Goal: Navigation & Orientation: Find specific page/section

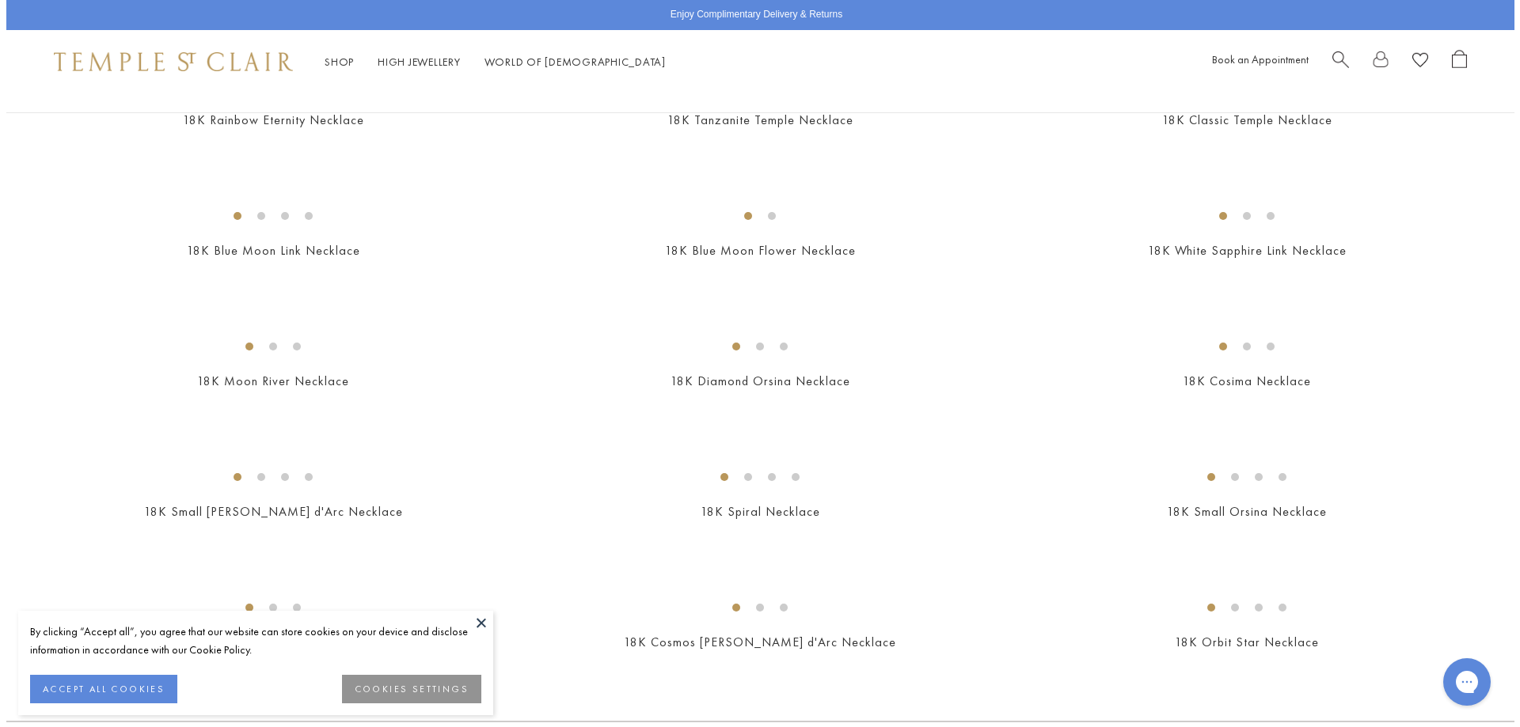
scroll to position [1270, 0]
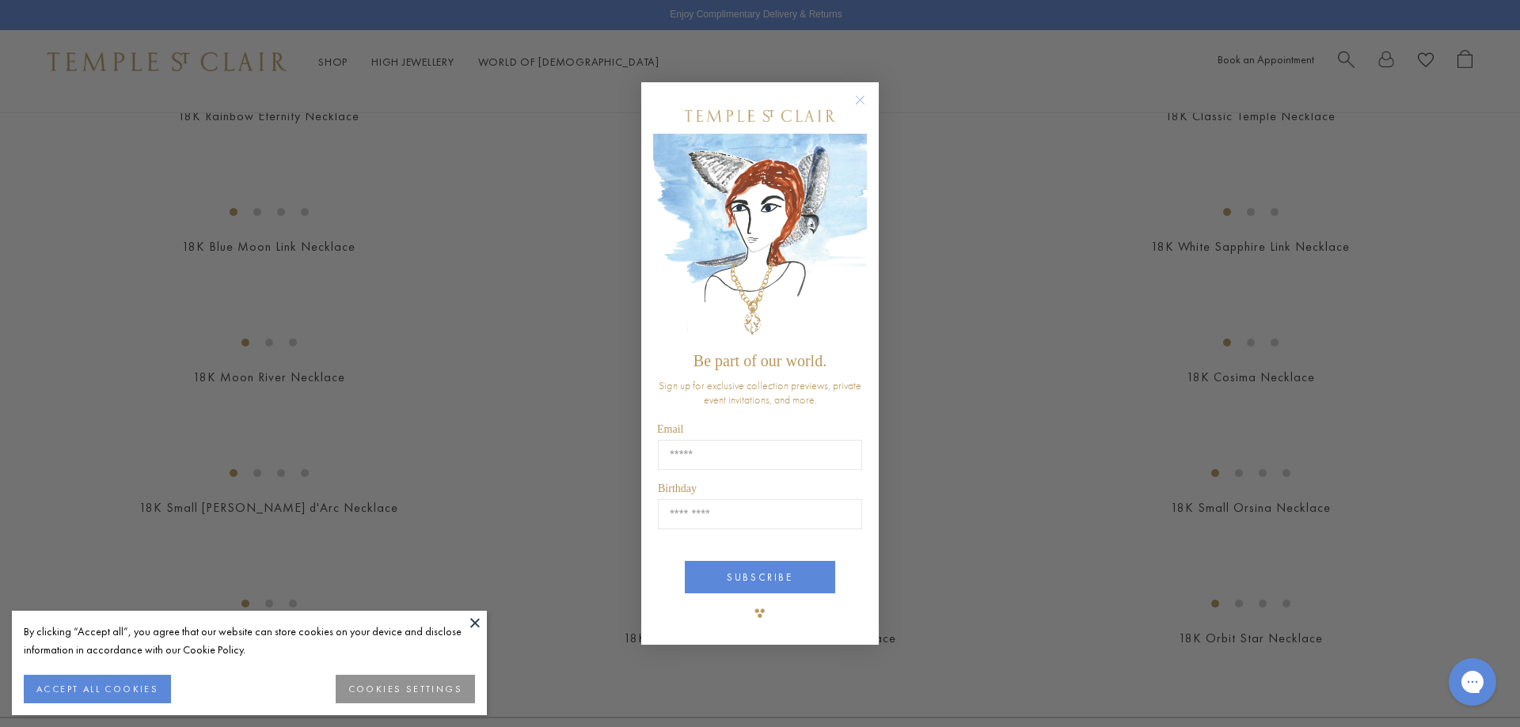
click at [863, 96] on circle "Close dialog" at bounding box center [860, 99] width 19 height 19
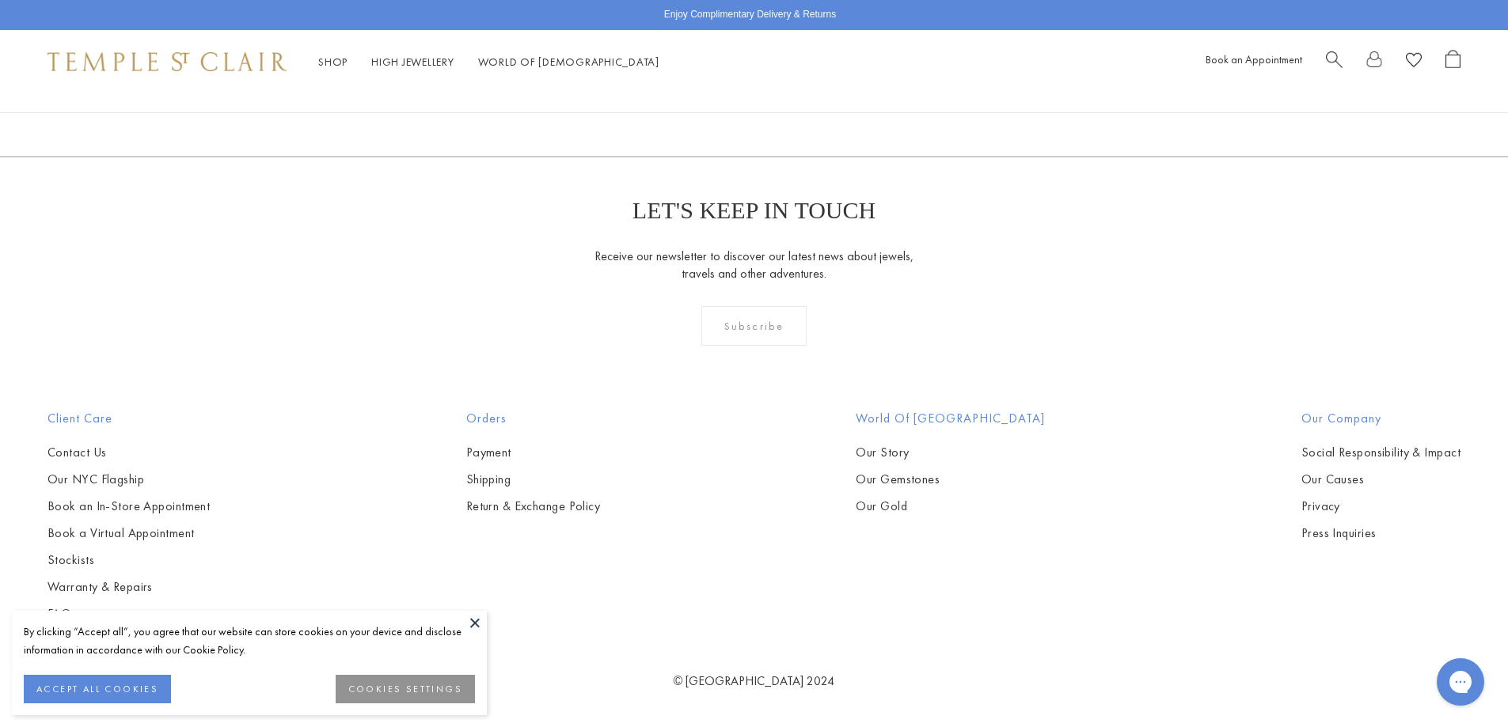
scroll to position [2928, 0]
drag, startPoint x: 472, startPoint y: 622, endPoint x: 499, endPoint y: 612, distance: 29.5
click at [476, 620] on button at bounding box center [475, 623] width 24 height 24
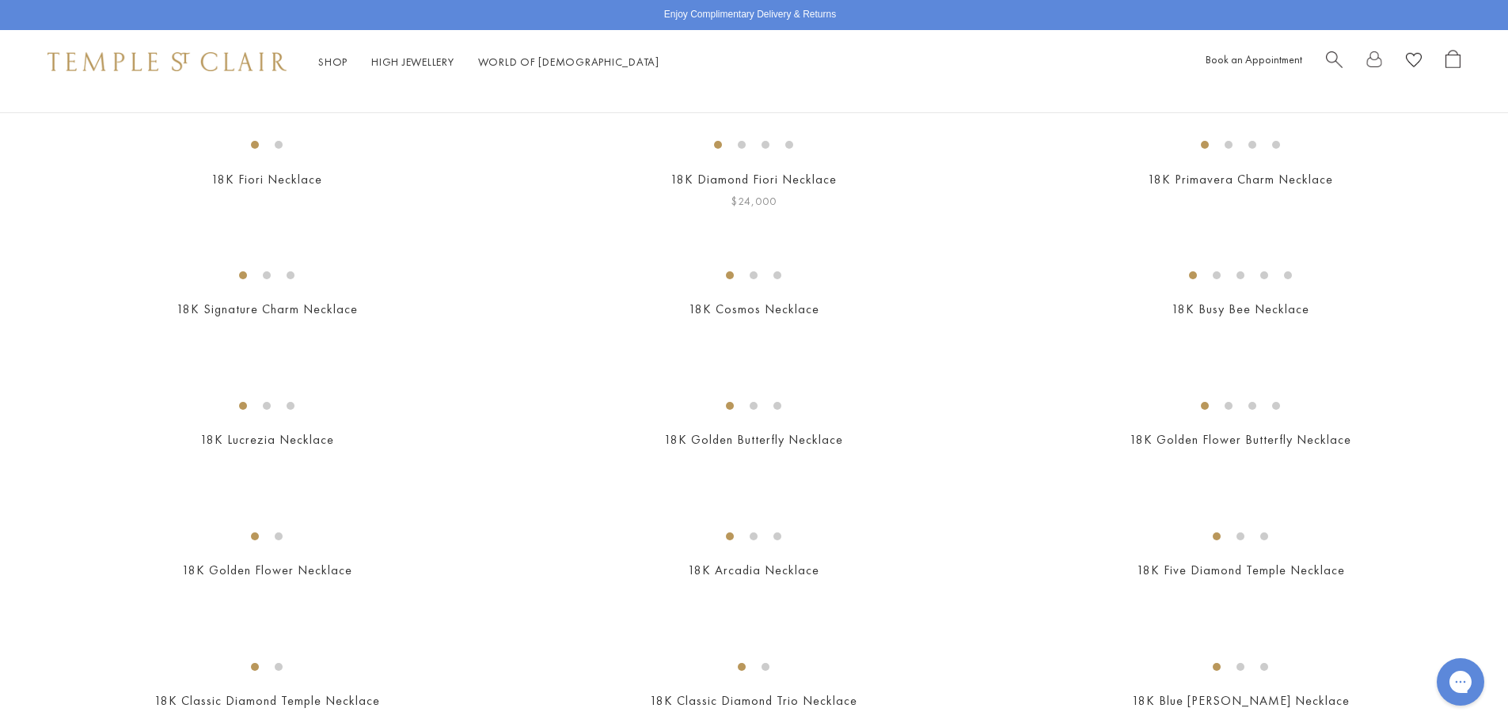
scroll to position [0, 0]
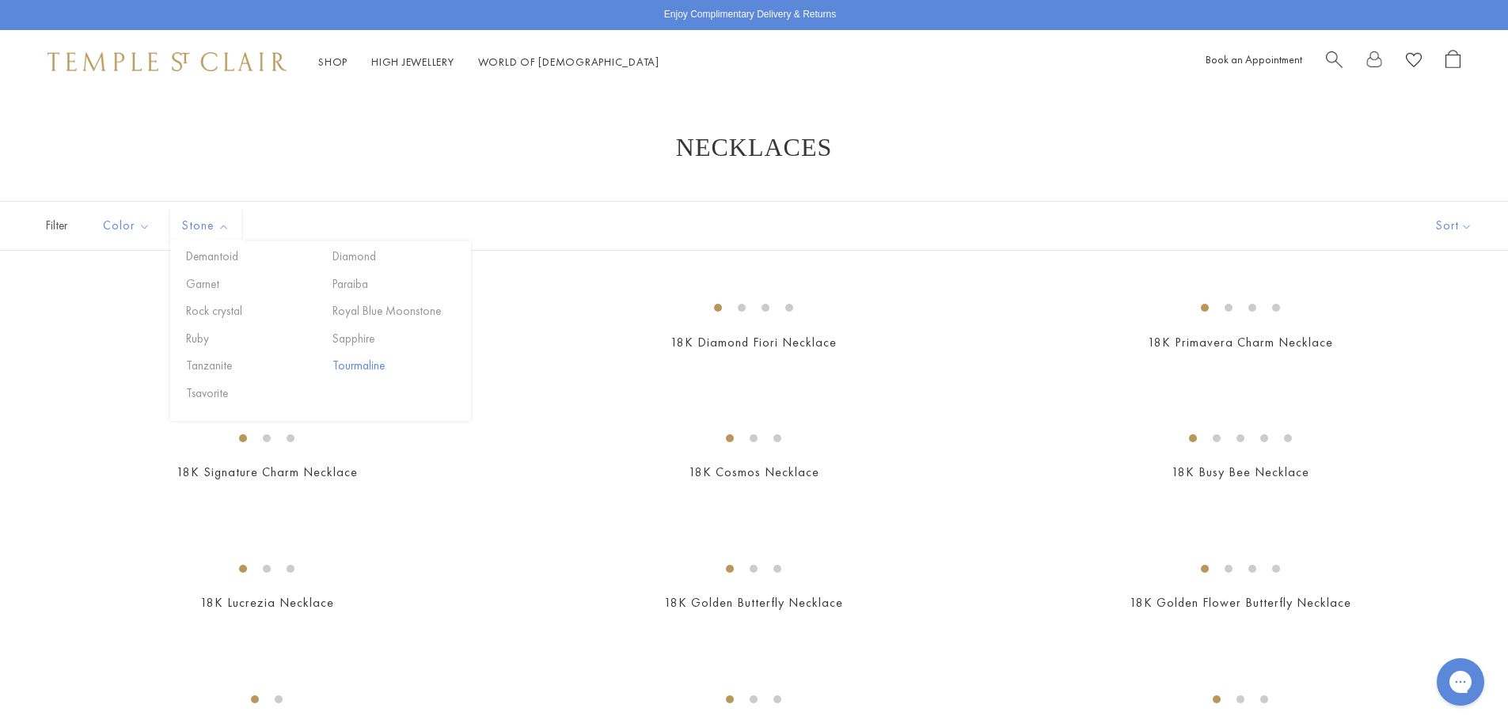
click at [362, 364] on button "Tourmaline" at bounding box center [395, 366] width 135 height 18
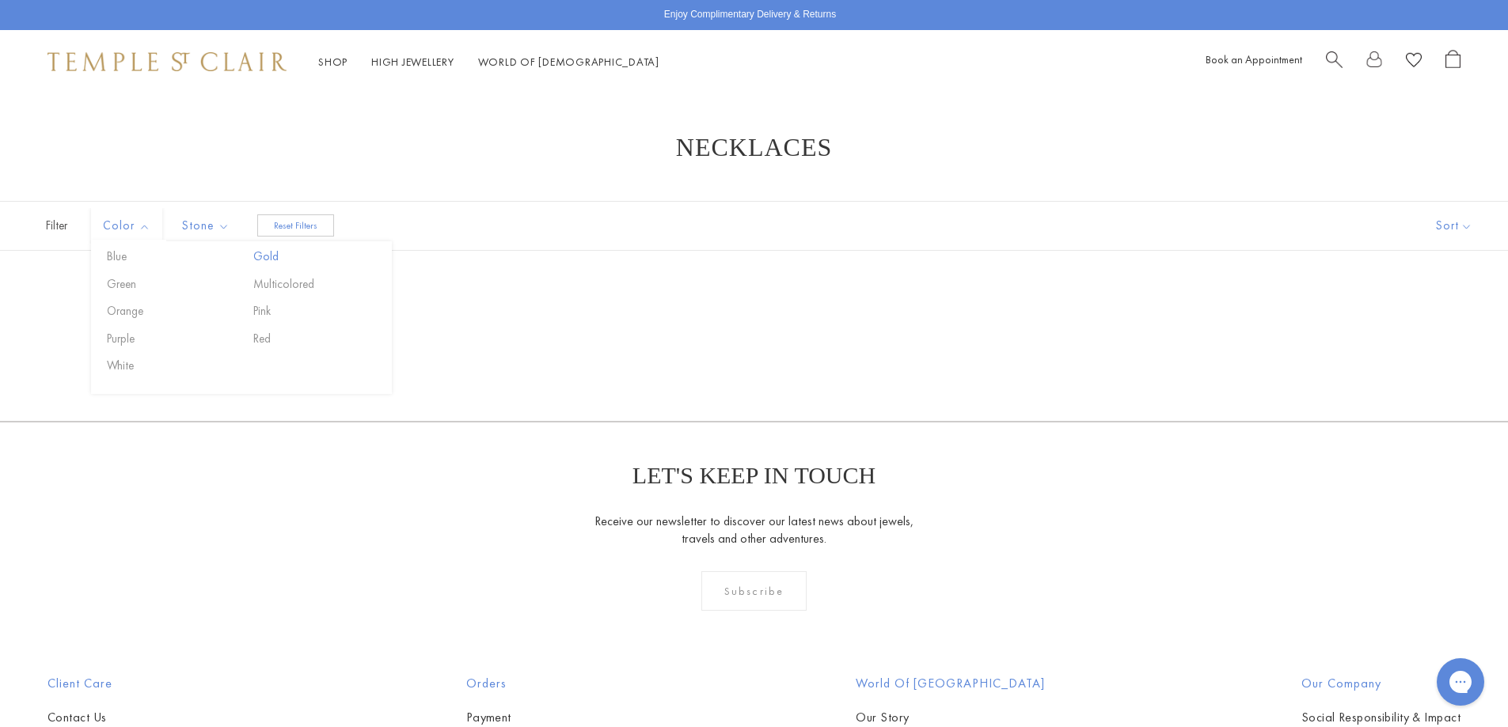
click at [274, 253] on button "Gold" at bounding box center [316, 257] width 135 height 18
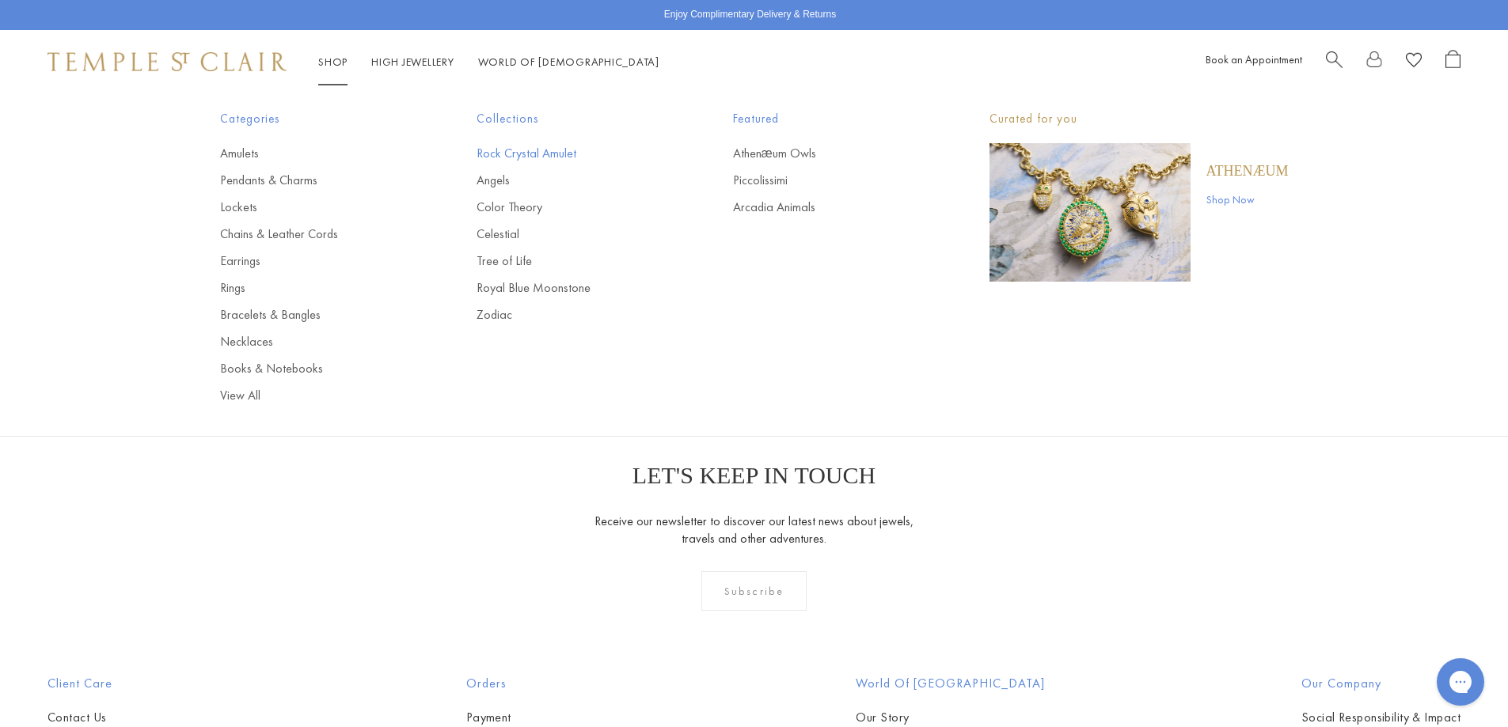
click at [518, 153] on link "Rock Crystal Amulet" at bounding box center [572, 153] width 193 height 17
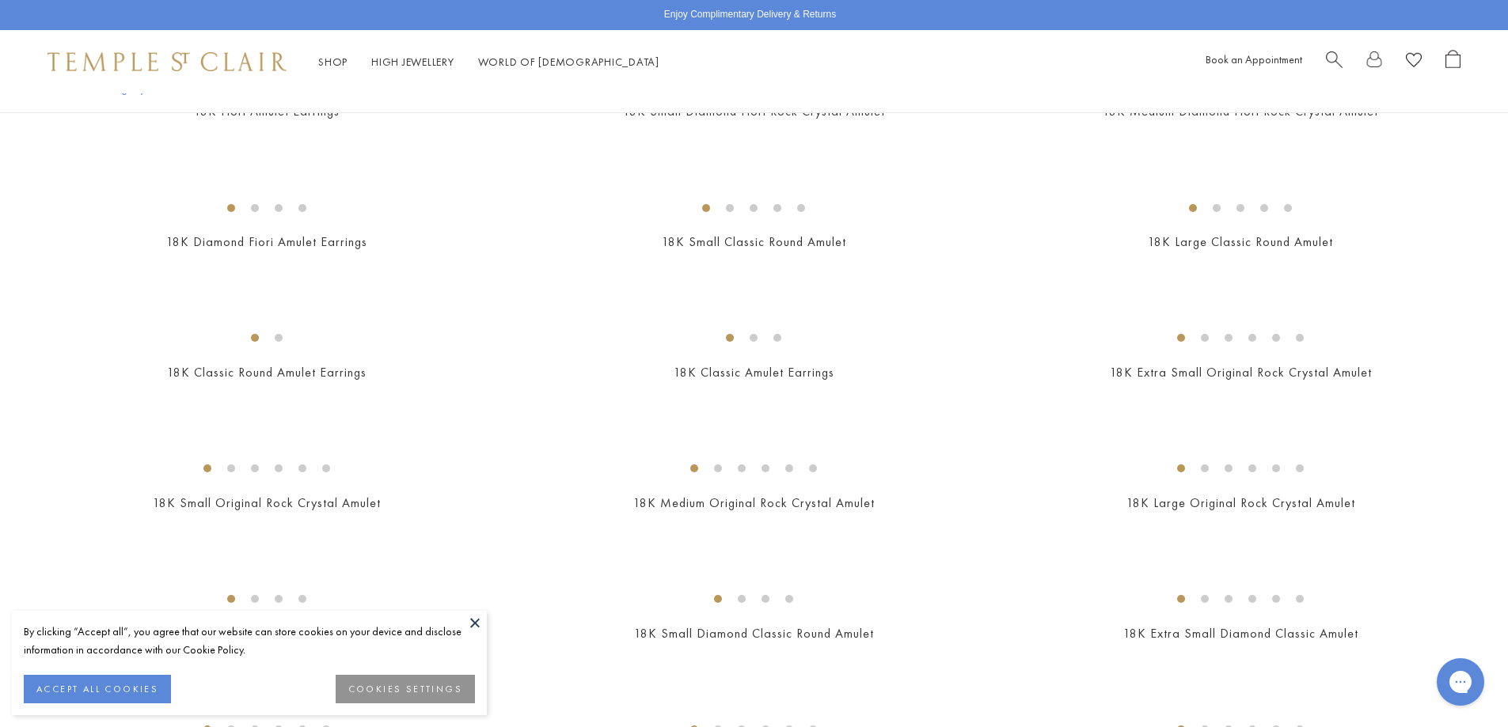
scroll to position [1029, 0]
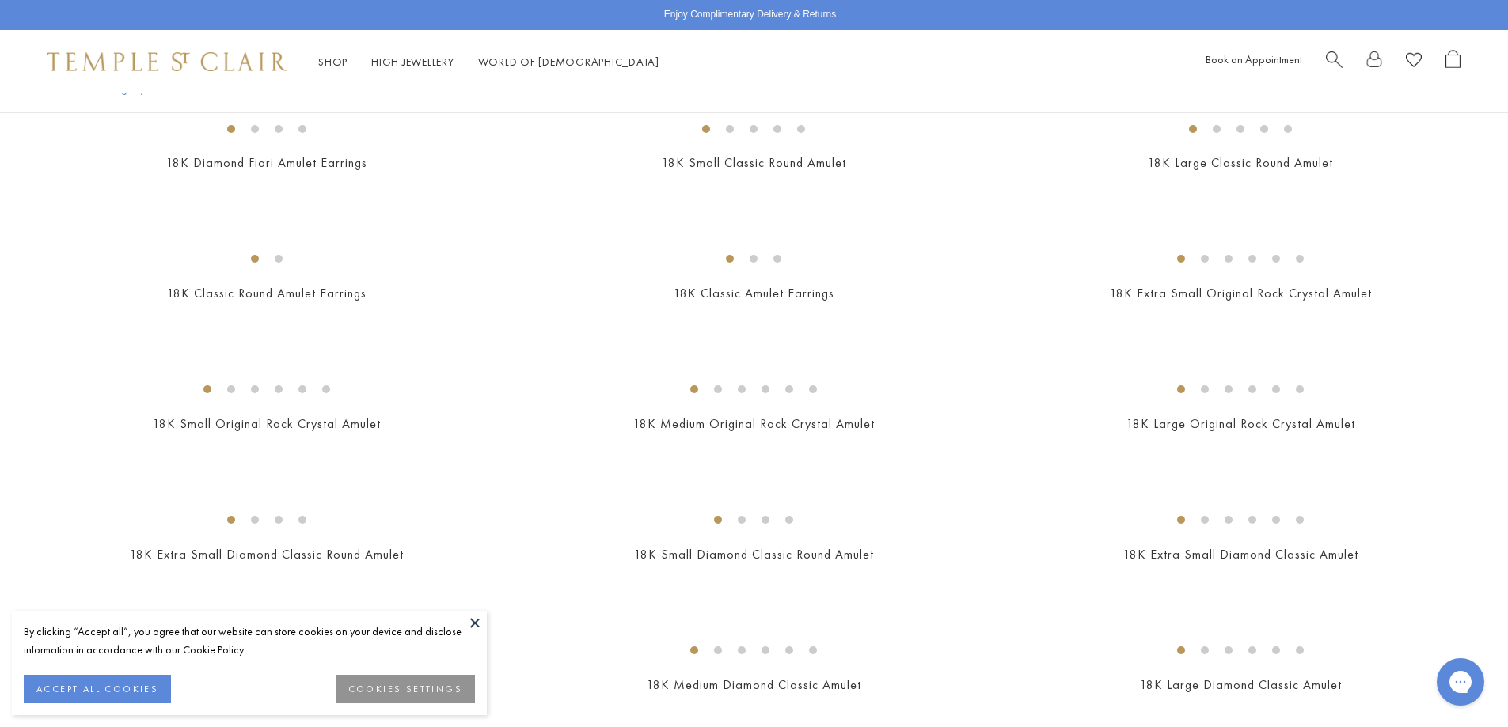
click at [475, 621] on button at bounding box center [475, 623] width 24 height 24
